Goal: Task Accomplishment & Management: Use online tool/utility

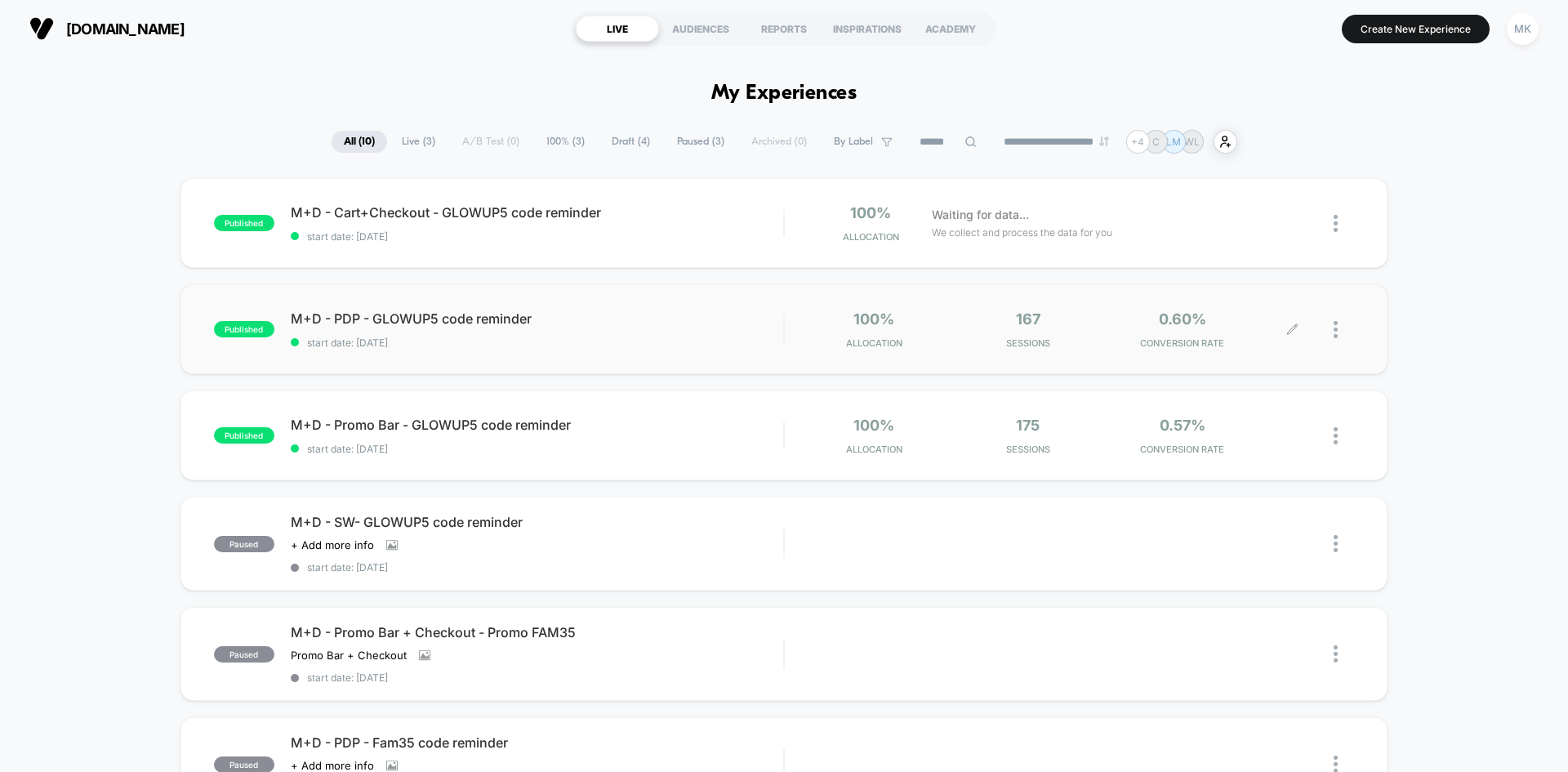
click at [1298, 329] on div at bounding box center [1323, 329] width 61 height 39
click at [1336, 333] on img at bounding box center [1335, 329] width 4 height 17
click at [1296, 341] on div "Preview Link" at bounding box center [1251, 348] width 147 height 37
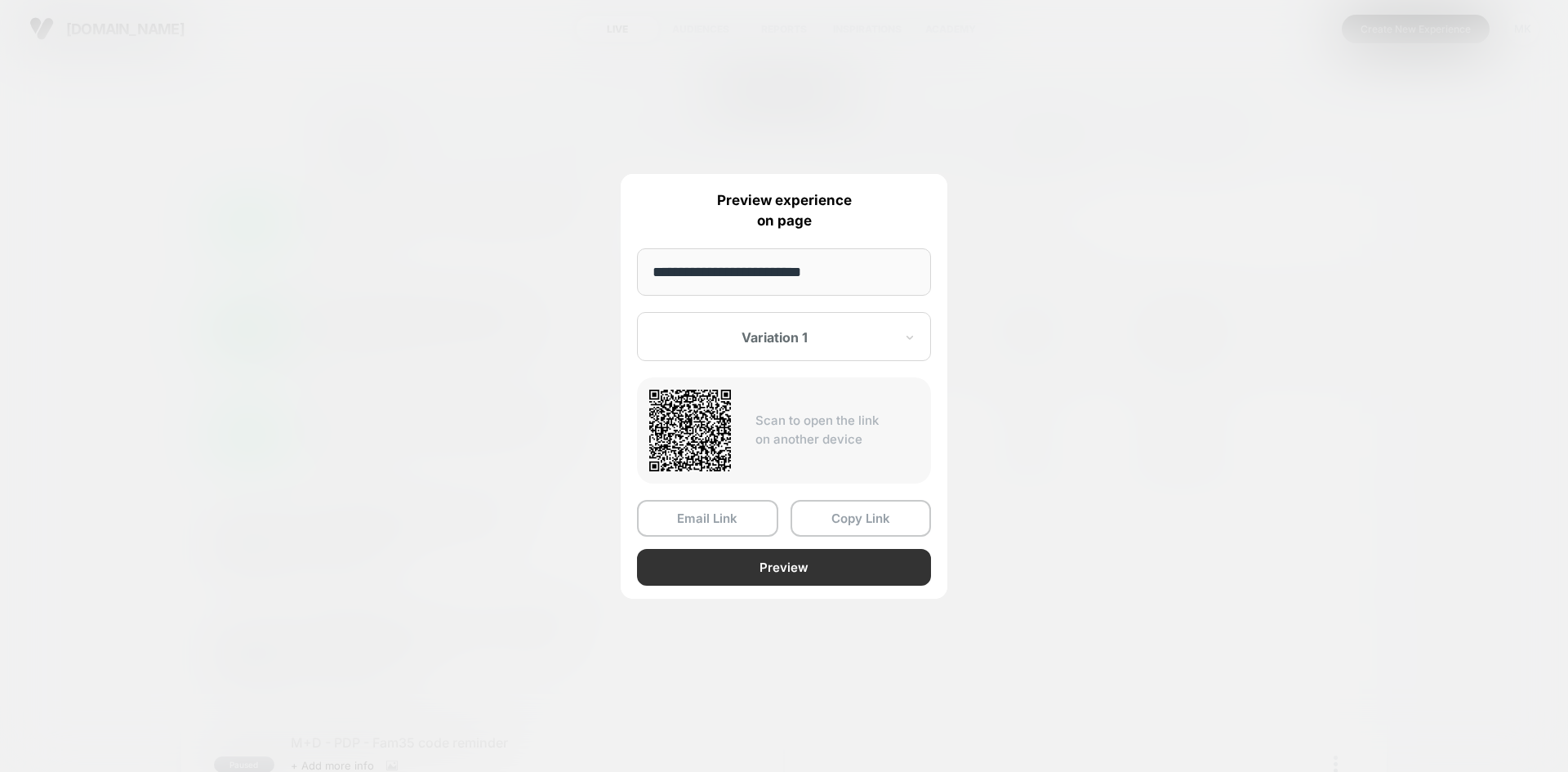
click at [812, 576] on button "Preview" at bounding box center [784, 567] width 294 height 37
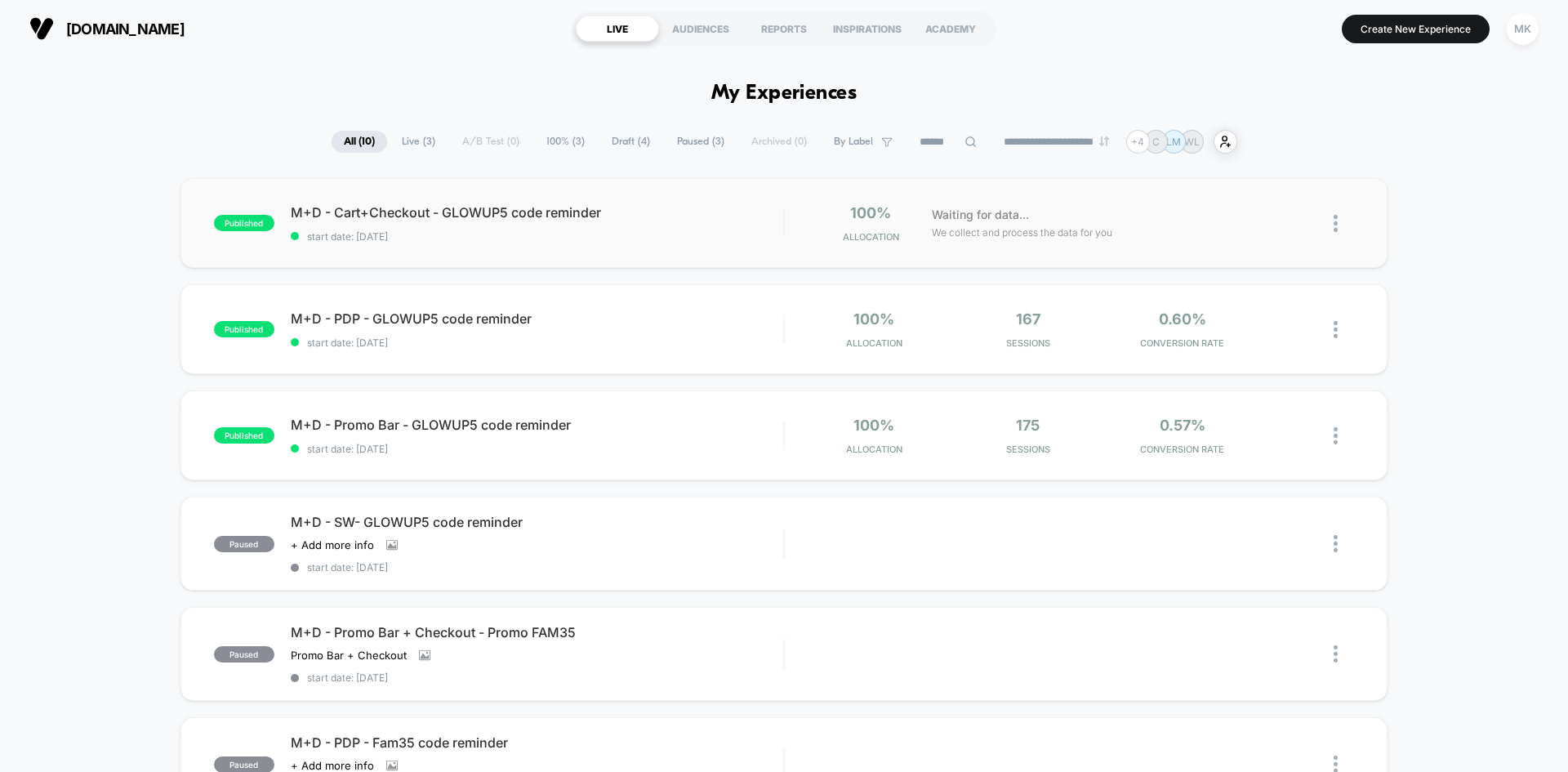
click at [565, 251] on div "published M+D - Cart+Checkout - GLOWUP5 code reminder start date: [DATE] 100% A…" at bounding box center [784, 223] width 1207 height 90
click at [1297, 220] on icon at bounding box center [1293, 223] width 13 height 13
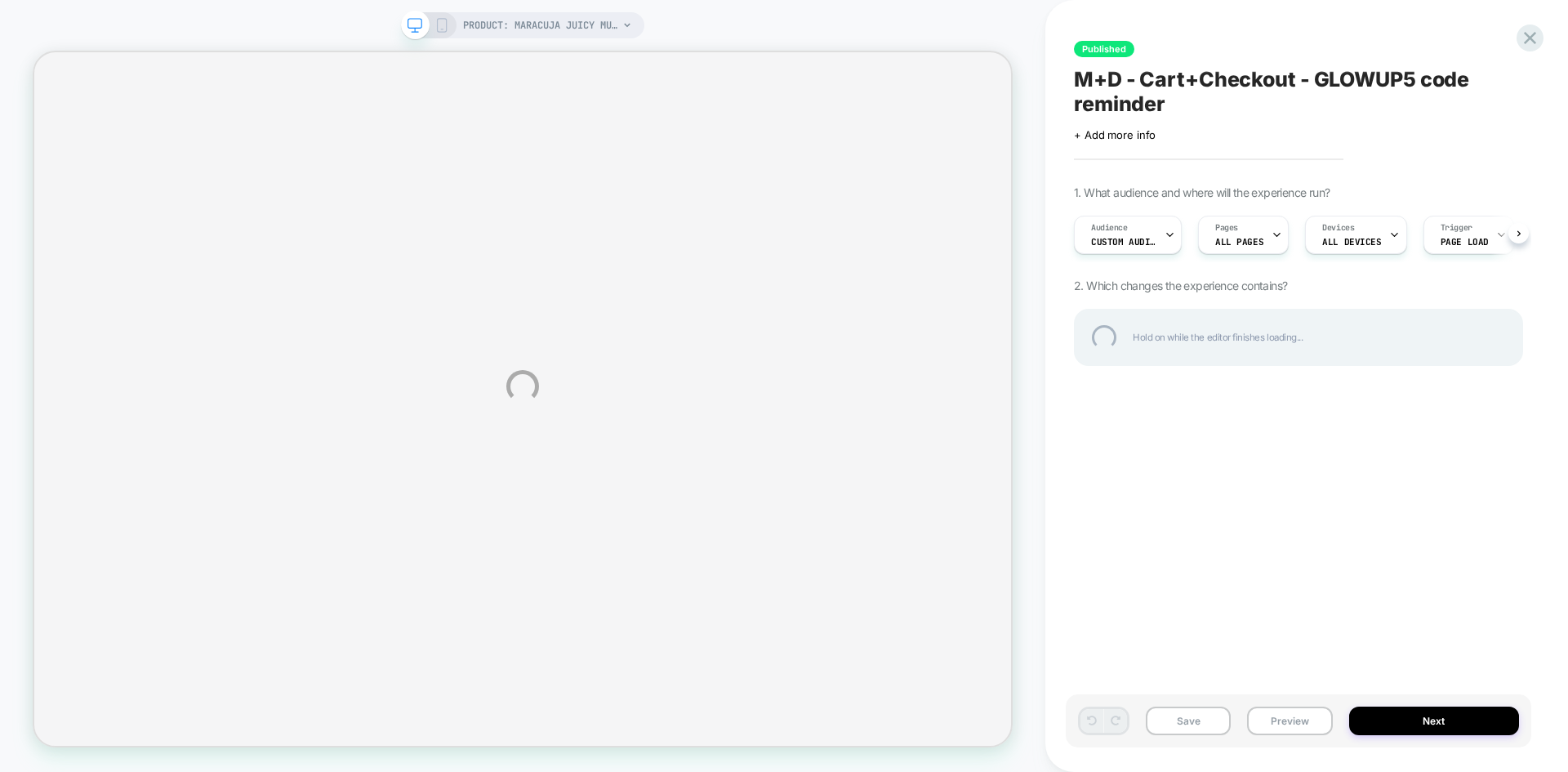
click at [450, 26] on div "PRODUCT: maracuja juicy multi-stick beautiseal PRODUCT: maracuja juicy multi-st…" at bounding box center [784, 386] width 1568 height 772
click at [439, 26] on div "PRODUCT: maracuja juicy multi-stick beautiseal PRODUCT: maracuja juicy multi-st…" at bounding box center [784, 386] width 1568 height 772
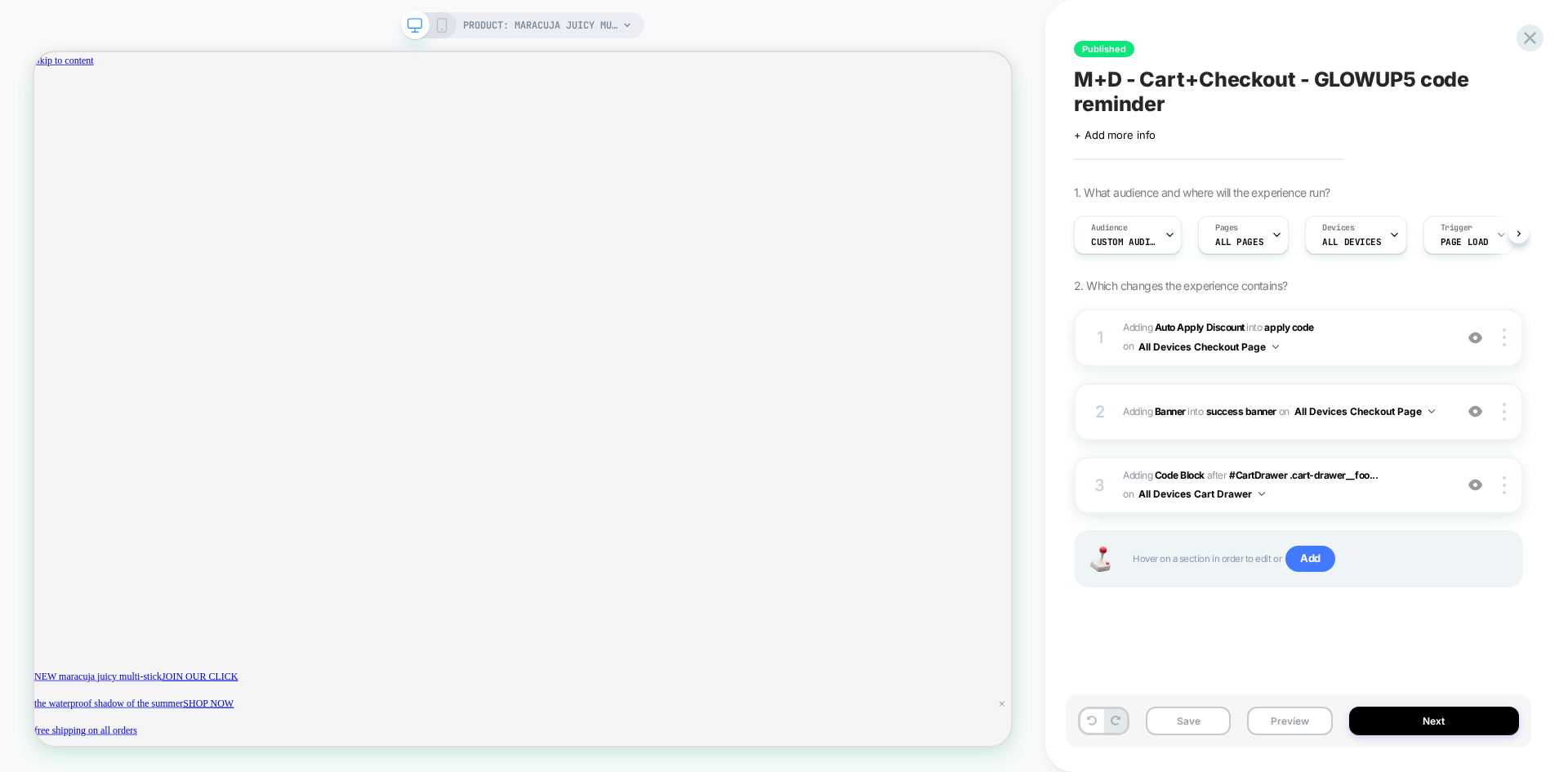
scroll to position [0, 1]
click at [439, 26] on icon at bounding box center [442, 25] width 14 height 14
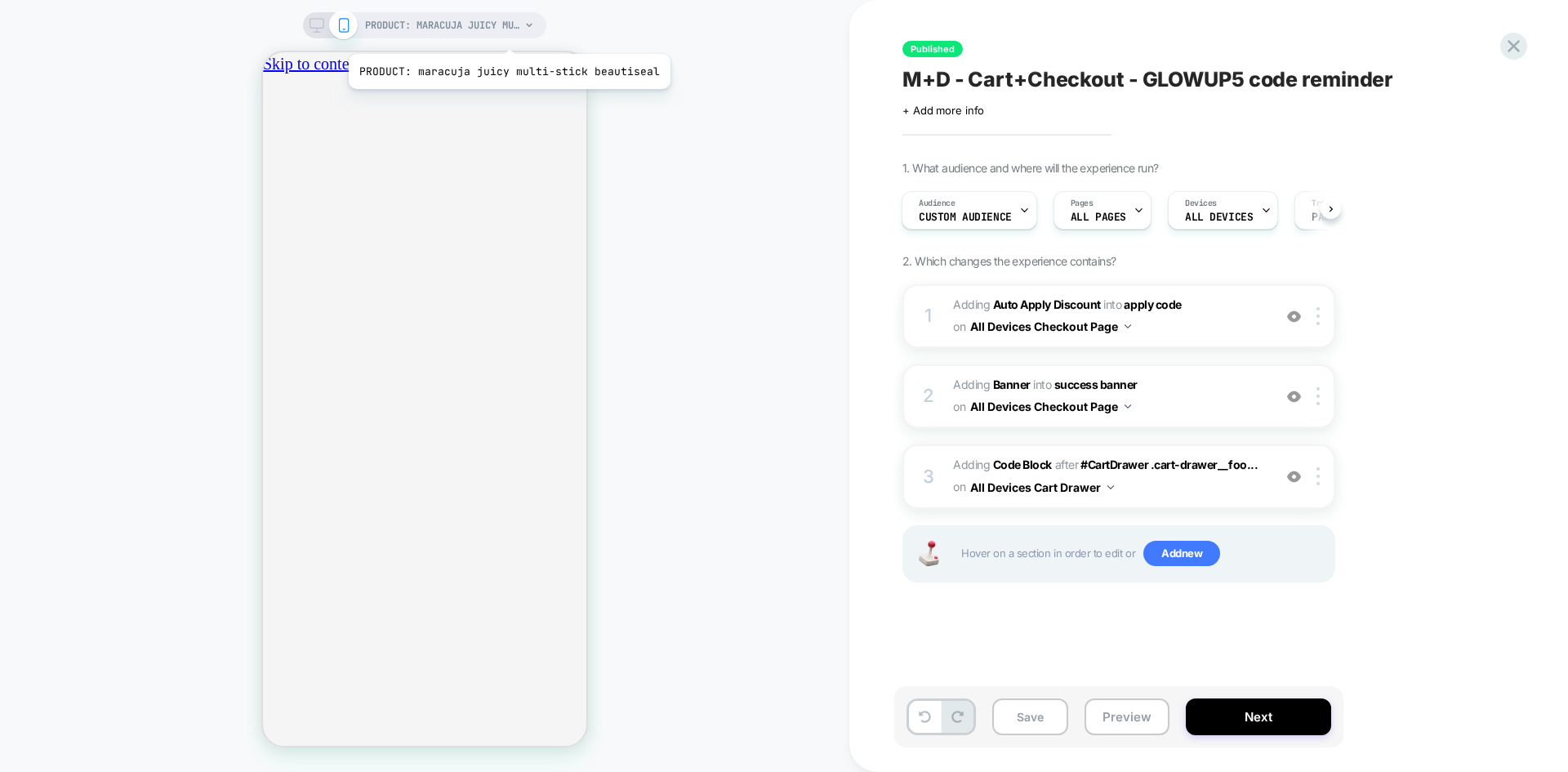
click at [506, 33] on span "PRODUCT: maracuja juicy multi-stick beautiseal" at bounding box center [443, 25] width 155 height 26
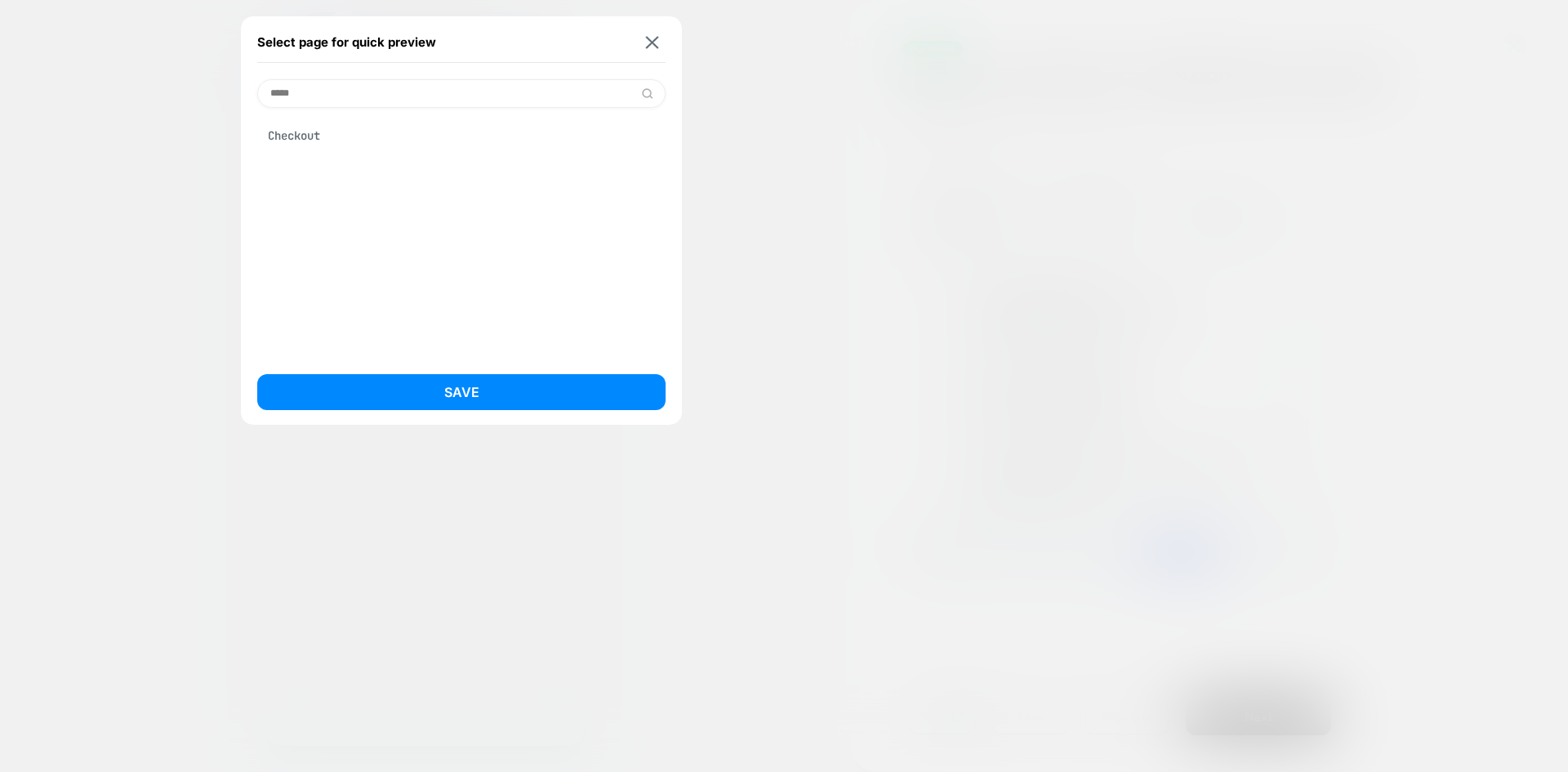
type input "*****"
click at [328, 129] on div "Checkout" at bounding box center [461, 135] width 408 height 31
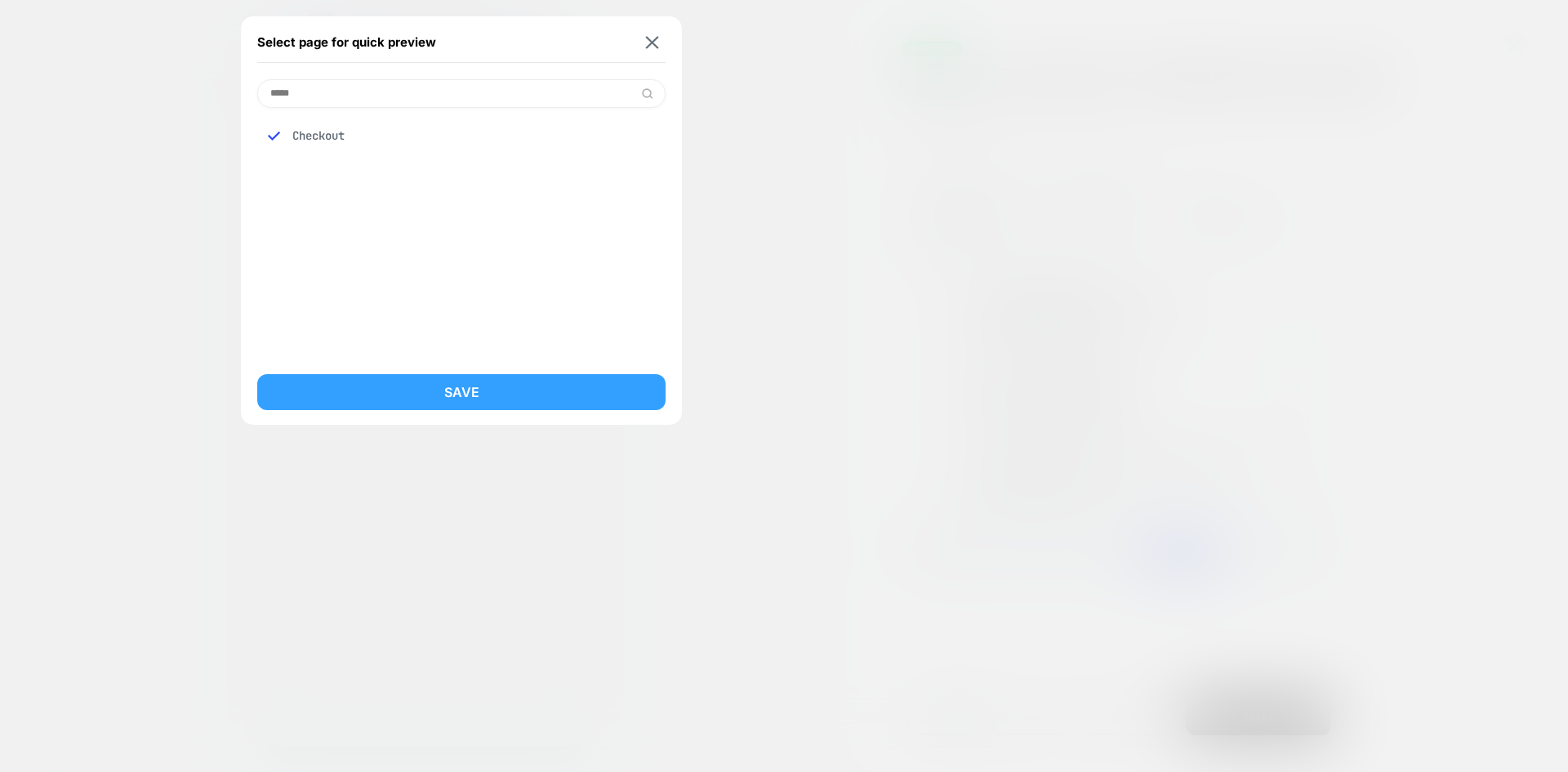
scroll to position [0, 288]
click at [479, 385] on button "Save" at bounding box center [461, 392] width 408 height 36
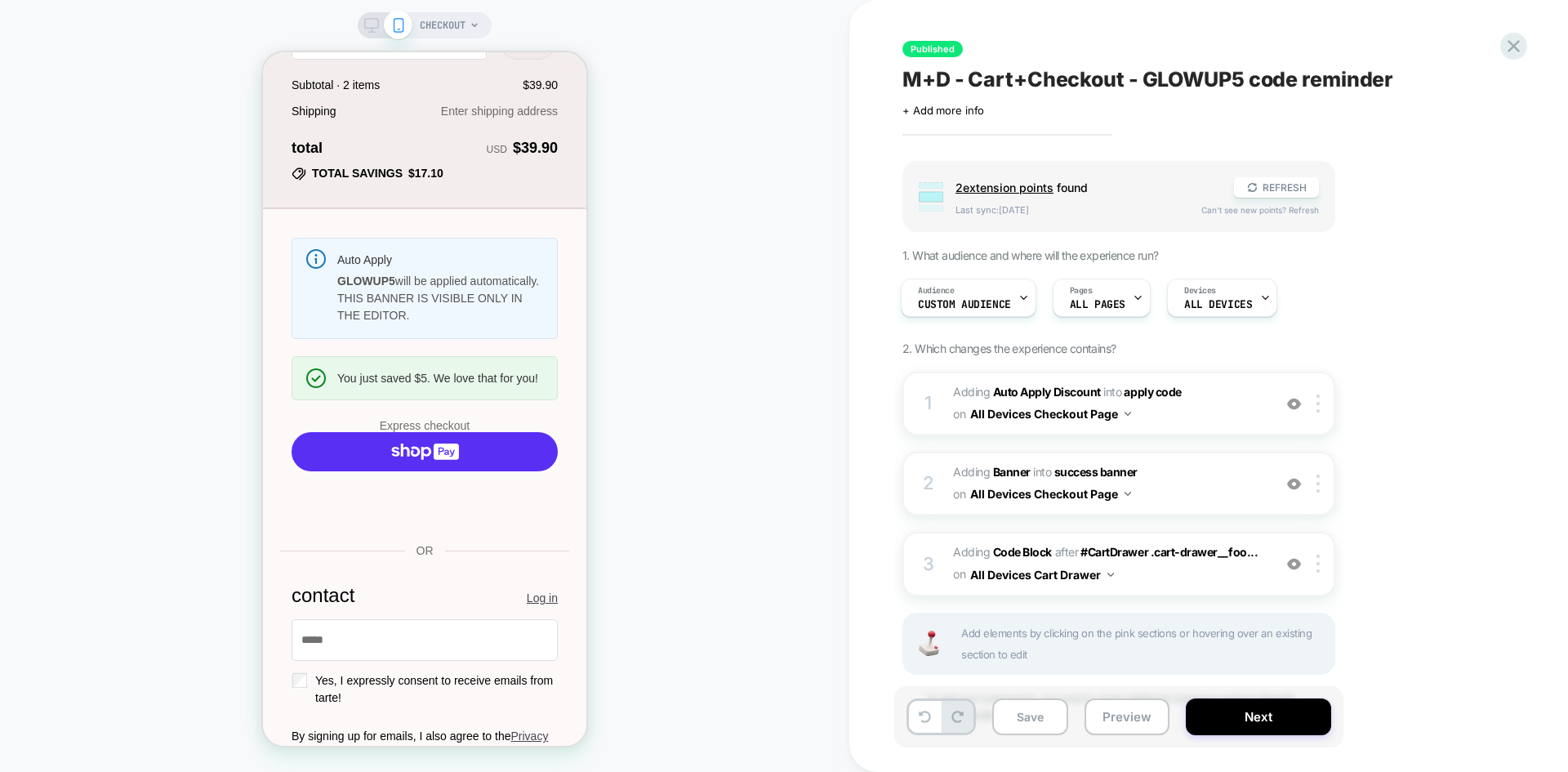
scroll to position [408, 0]
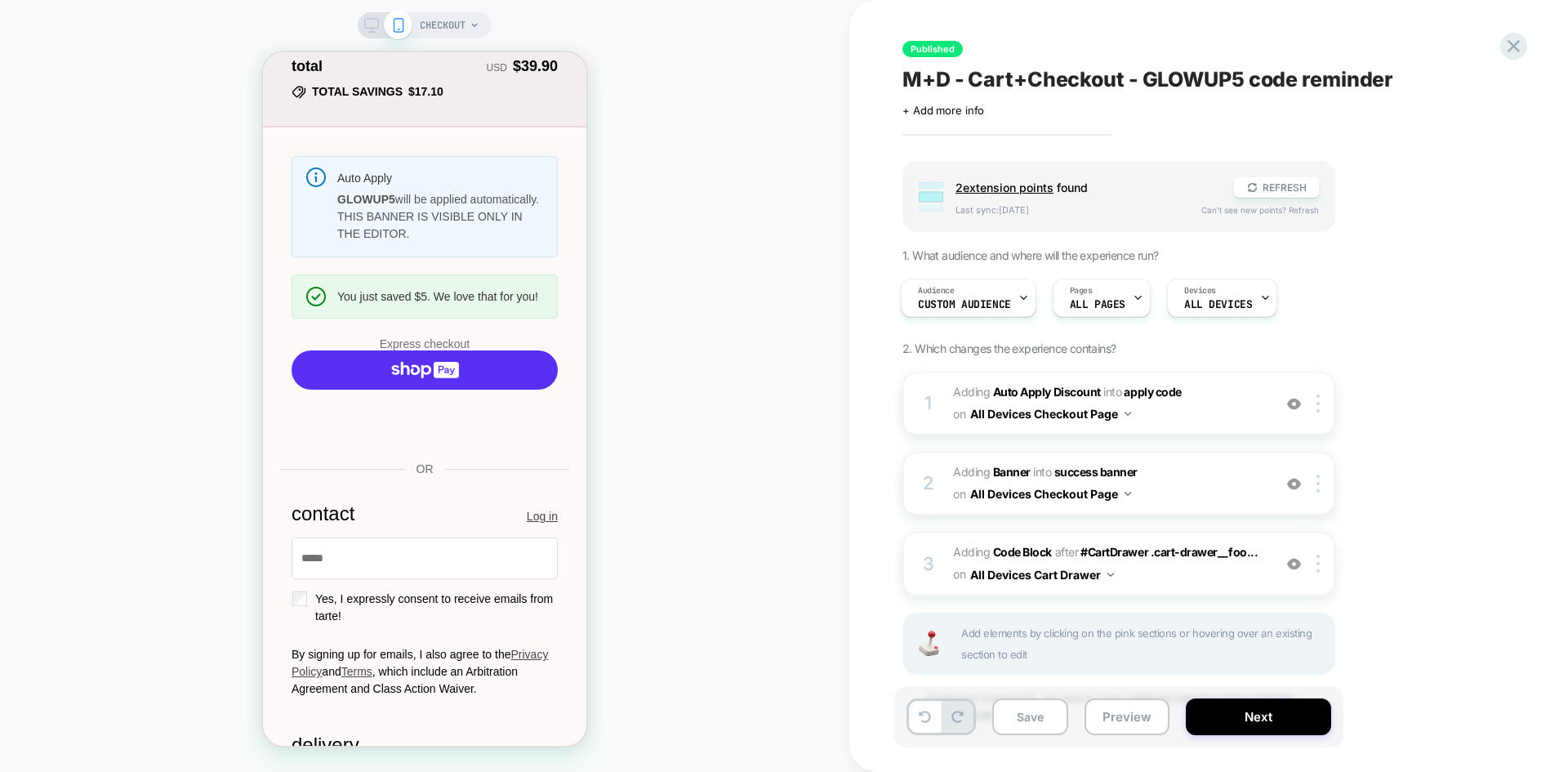
click at [373, 23] on icon at bounding box center [372, 25] width 14 height 14
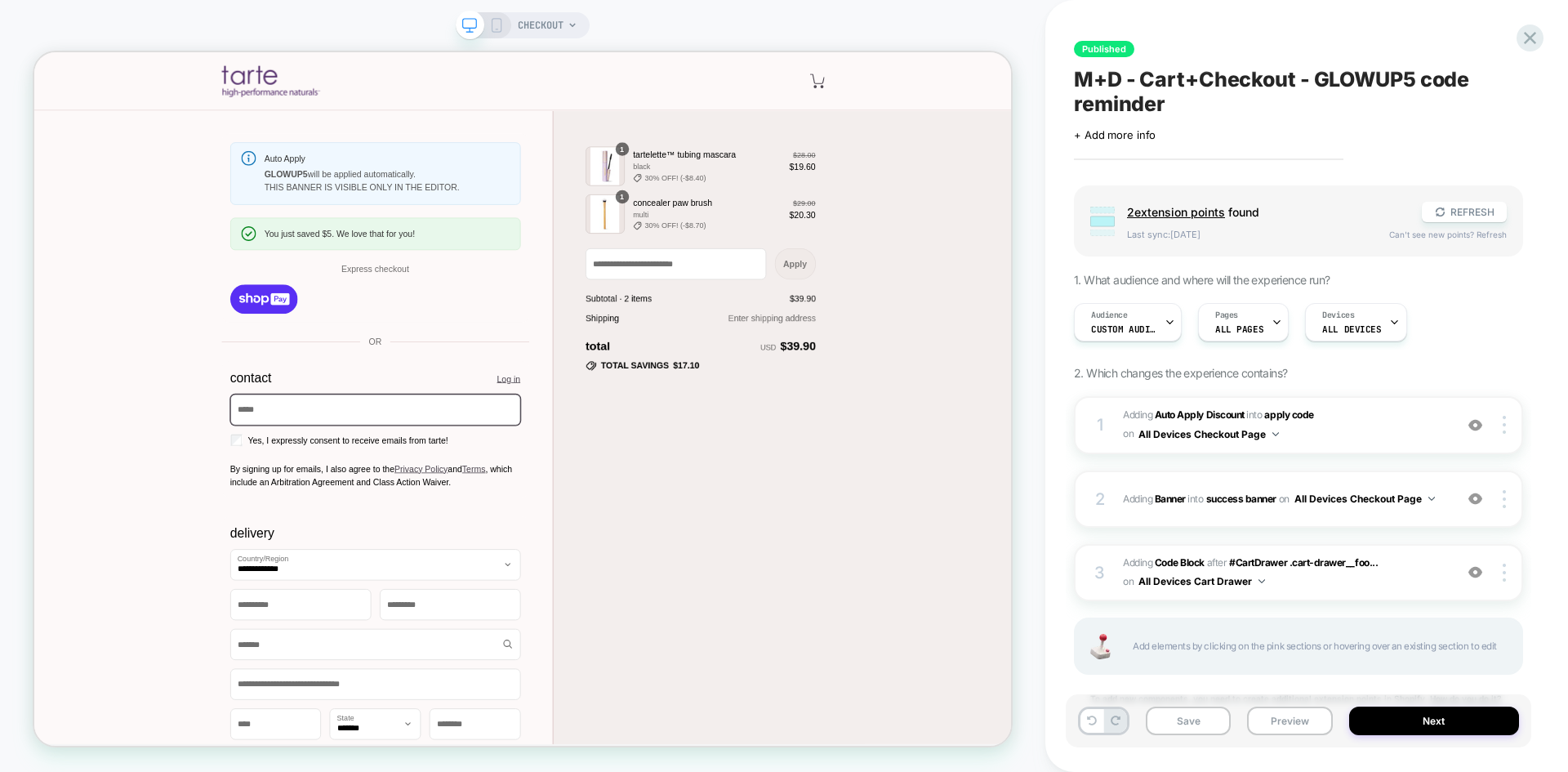
click at [499, 25] on icon at bounding box center [497, 25] width 14 height 14
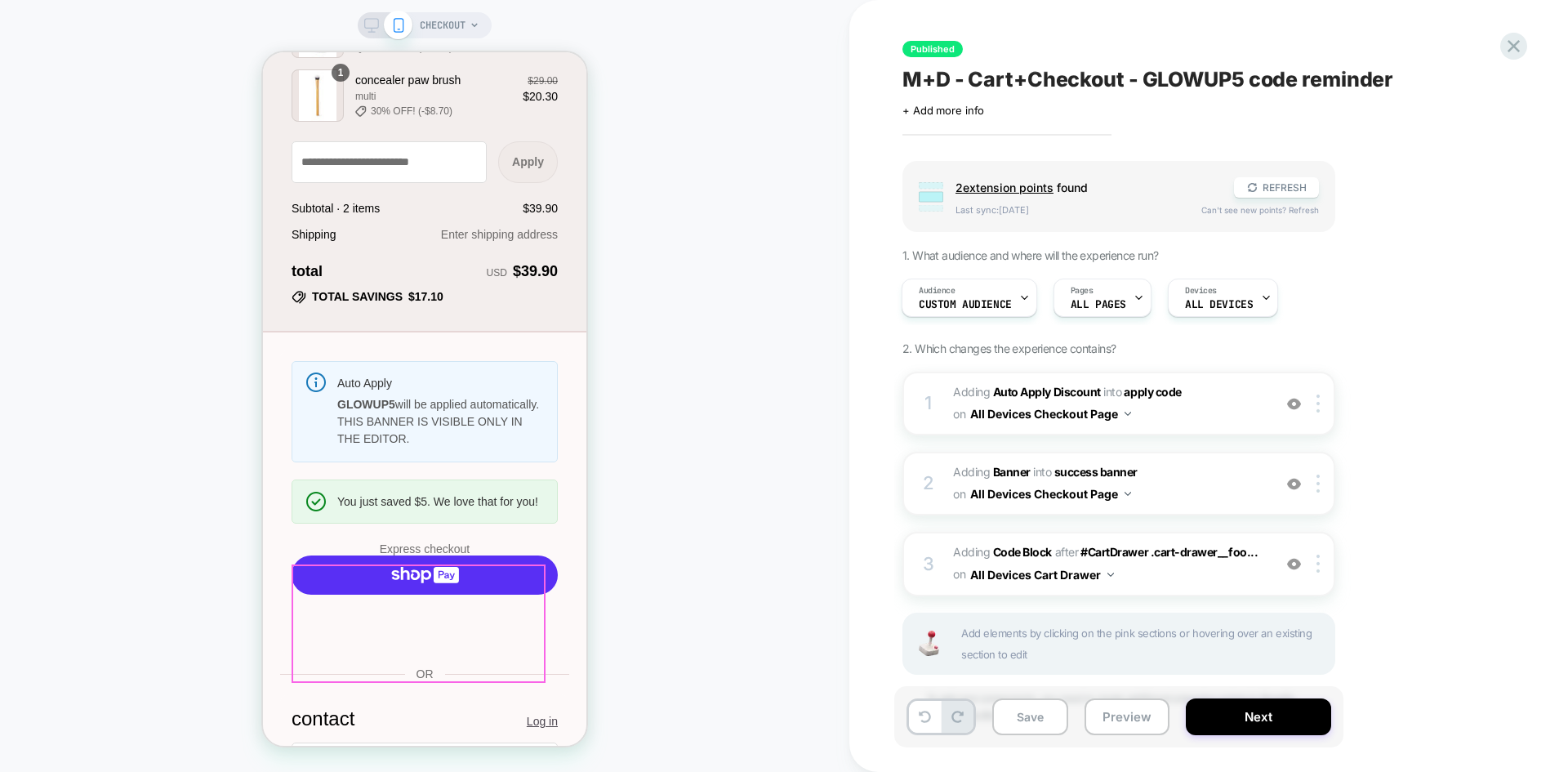
scroll to position [327, 0]
